Goal: Find specific page/section: Find specific page/section

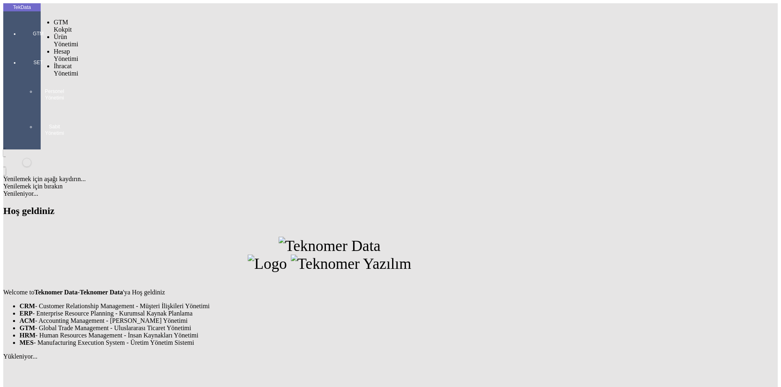
click at [20, 145] on div at bounding box center [38, 145] width 37 height 0
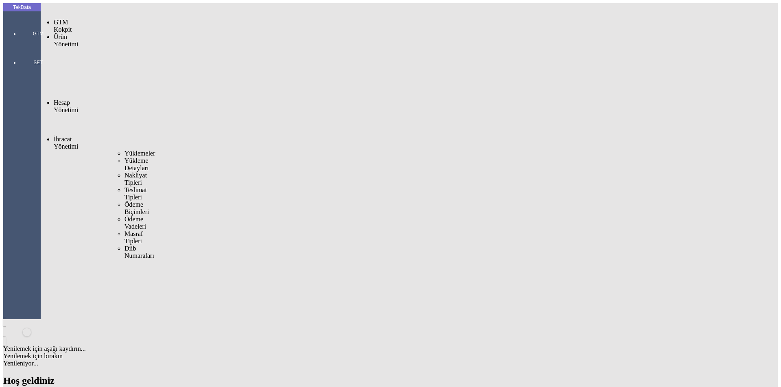
click at [124, 150] on span "Yüklemeler" at bounding box center [139, 153] width 31 height 7
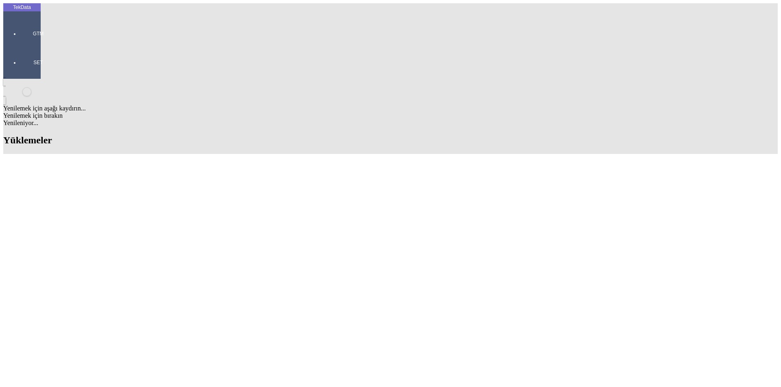
scroll to position [569, 0]
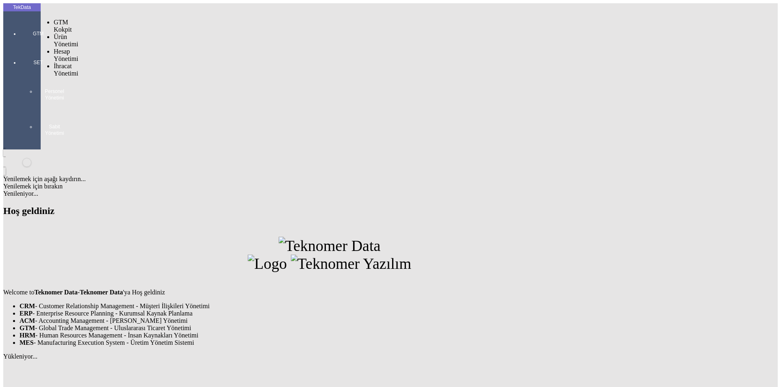
click at [26, 45] on div at bounding box center [38, 45] width 37 height 0
click at [124, 99] on span "Yüklemeler" at bounding box center [139, 102] width 31 height 7
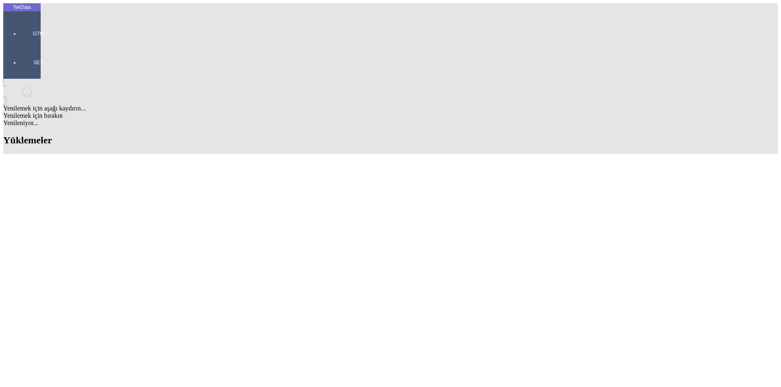
scroll to position [528, 0]
